Goal: Transaction & Acquisition: Purchase product/service

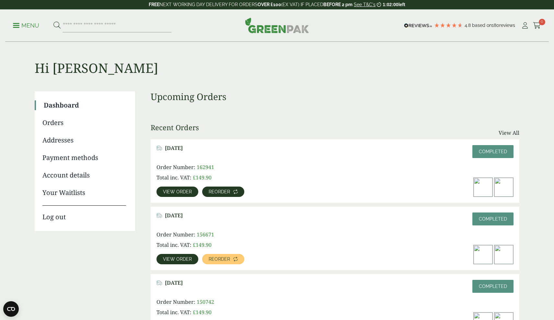
click at [227, 194] on link "Reorder" at bounding box center [223, 192] width 42 height 10
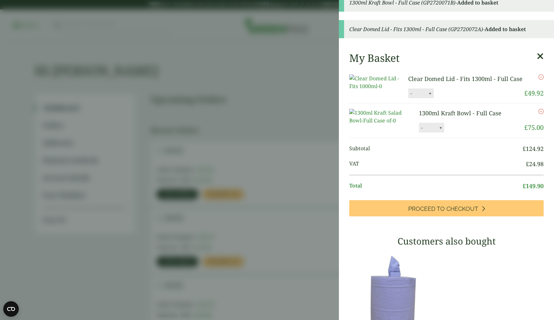
scroll to position [41, 0]
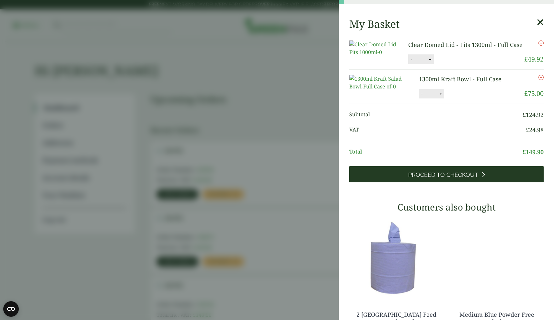
click at [440, 179] on span "Proceed to Checkout" at bounding box center [443, 174] width 70 height 7
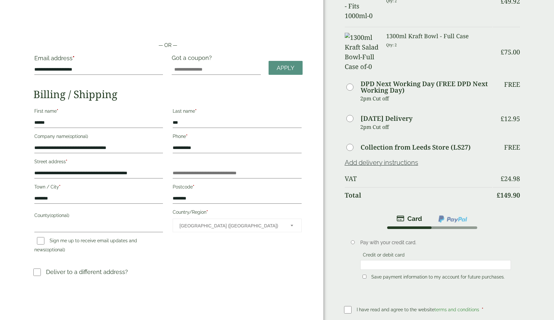
scroll to position [33, 0]
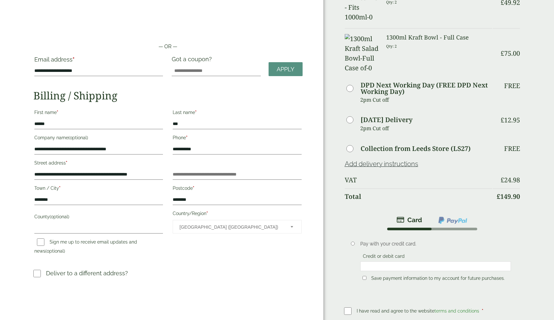
click at [93, 272] on p "Deliver to a different address?" at bounding box center [87, 273] width 82 height 9
click at [32, 275] on div "**********" at bounding box center [162, 181] width 324 height 428
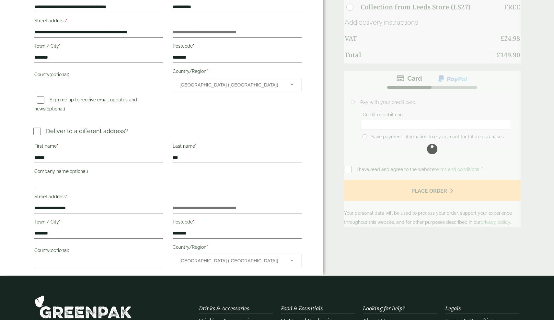
scroll to position [251, 0]
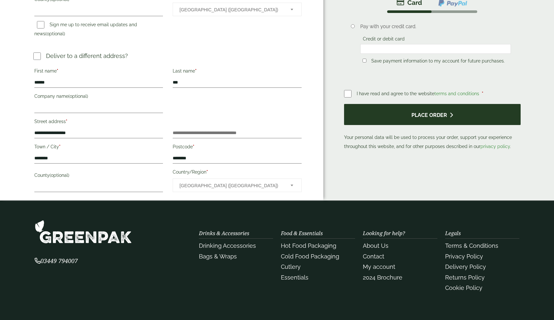
click at [386, 104] on button "Place order" at bounding box center [432, 114] width 177 height 21
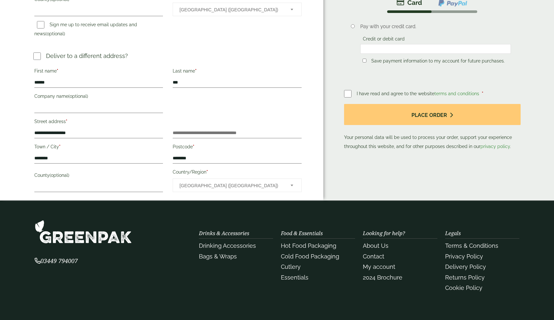
click at [360, 90] on p "I have read and agree to the website terms and conditions *" at bounding box center [420, 93] width 127 height 7
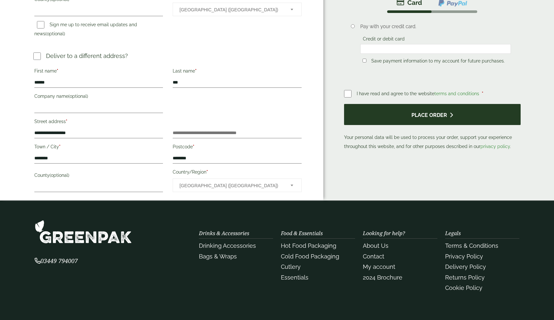
click at [352, 104] on button "Place order" at bounding box center [432, 114] width 177 height 21
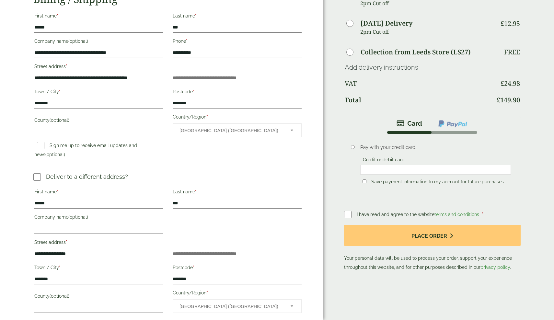
scroll to position [159, 0]
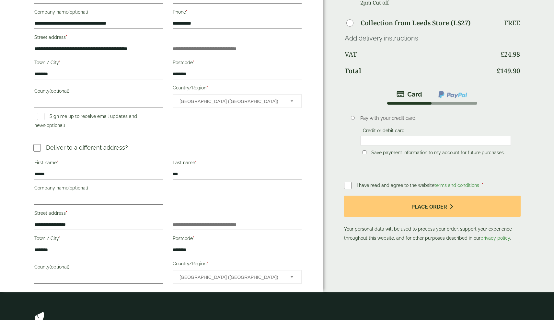
click at [456, 90] on img at bounding box center [453, 94] width 30 height 8
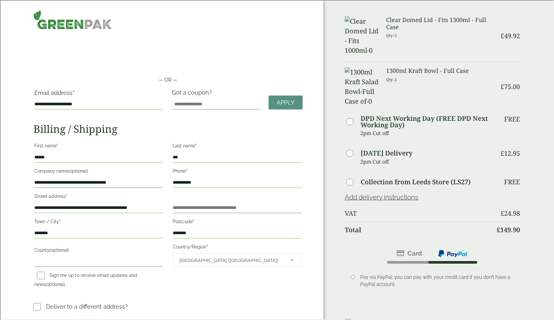
scroll to position [0, 0]
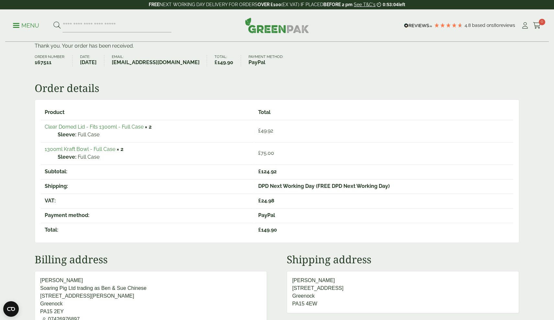
scroll to position [69, 0]
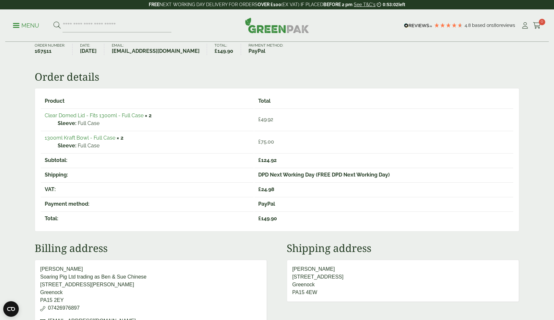
click at [95, 112] on link "Clear Domed Lid - Fits 1300ml - Full Case" at bounding box center [94, 115] width 99 height 6
click at [124, 115] on link "Clear Domed Lid - Fits 1300ml - Full Case" at bounding box center [94, 115] width 99 height 6
